Goal: Find specific page/section: Find specific page/section

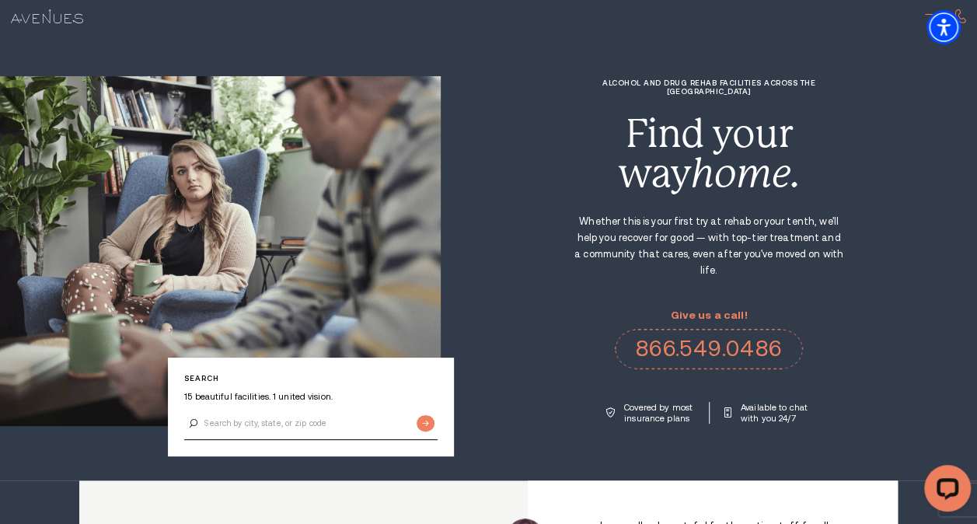
click at [926, 12] on div at bounding box center [933, 17] width 17 height 17
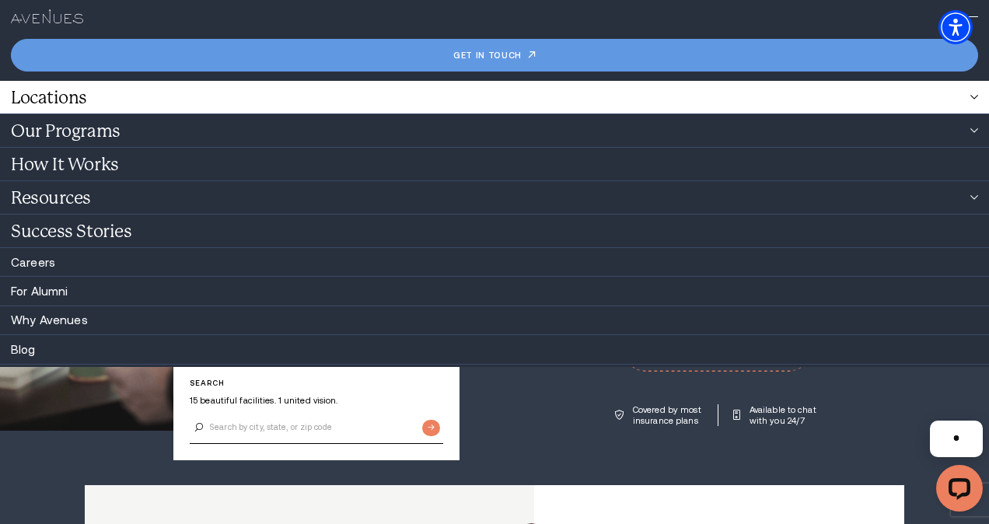
click at [64, 106] on link "Locations" at bounding box center [494, 97] width 989 height 33
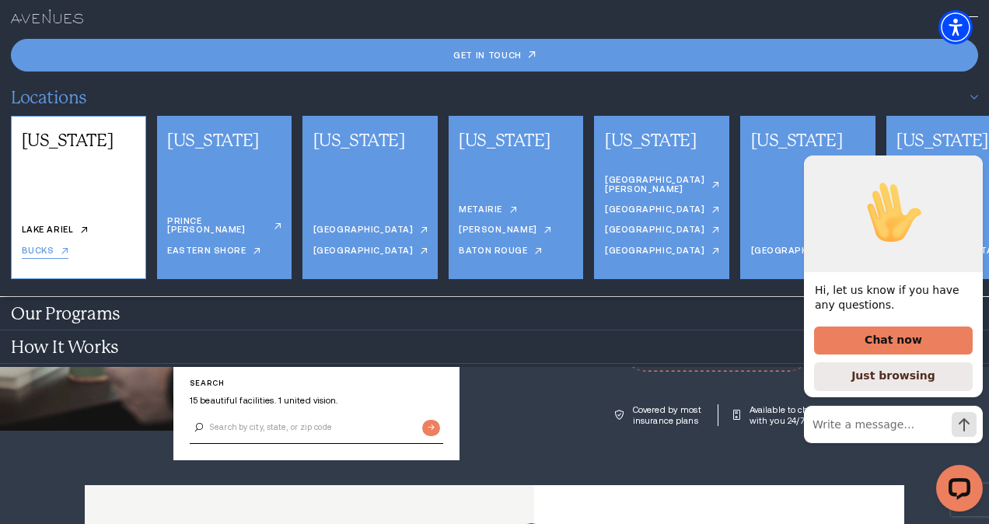
click at [61, 253] on link "Bucks" at bounding box center [45, 252] width 47 height 12
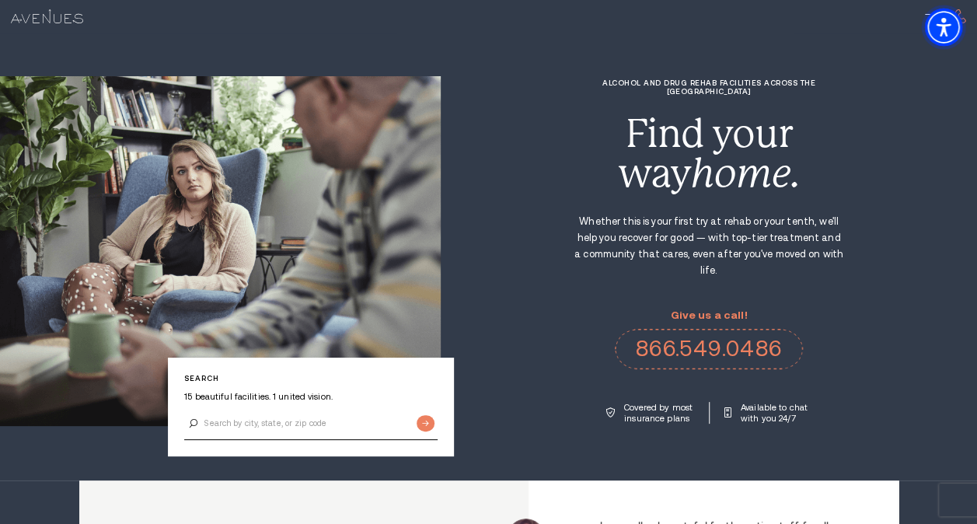
click at [936, 16] on span "Accessibility Menu" at bounding box center [943, 27] width 54 height 54
click at [926, 18] on div at bounding box center [933, 17] width 17 height 17
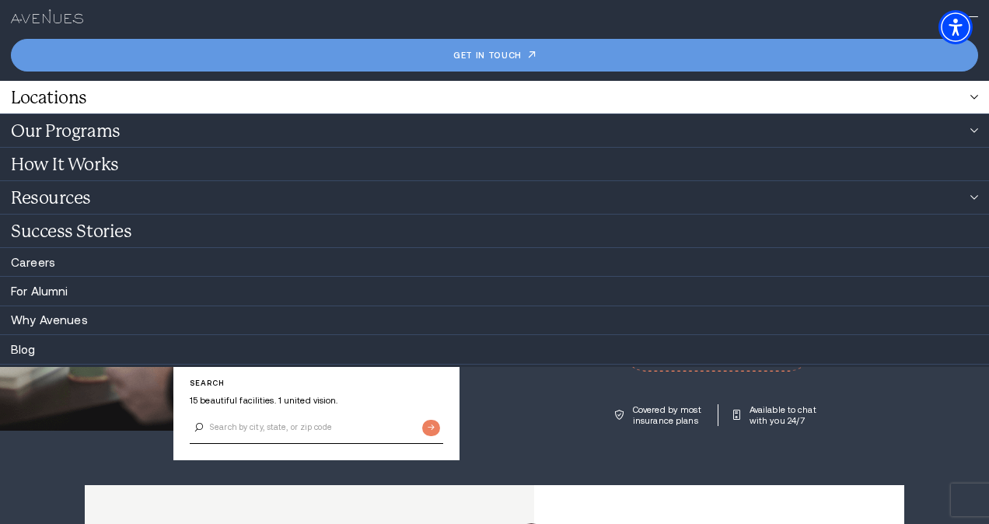
click at [258, 95] on link "Locations" at bounding box center [494, 97] width 989 height 33
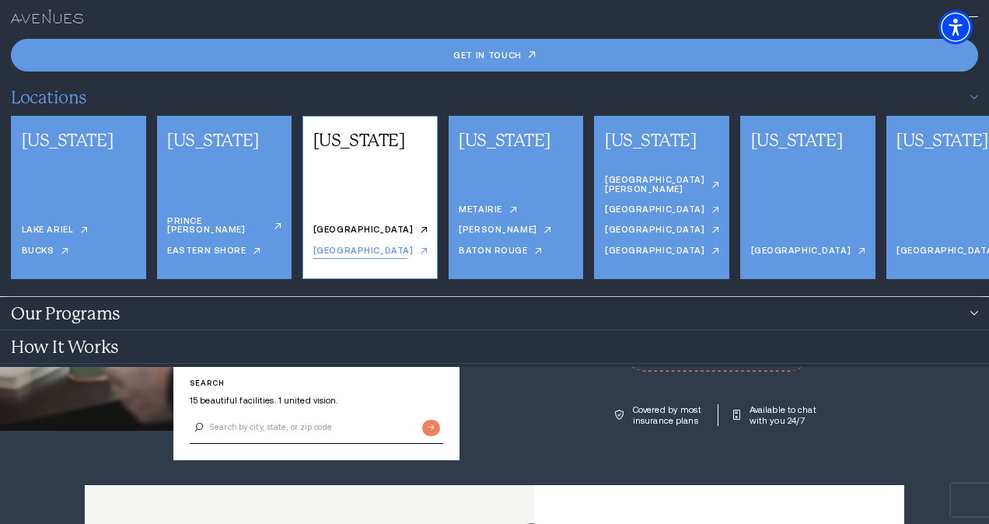
click at [342, 249] on link "[GEOGRAPHIC_DATA]" at bounding box center [360, 252] width 94 height 12
